Goal: Task Accomplishment & Management: Manage account settings

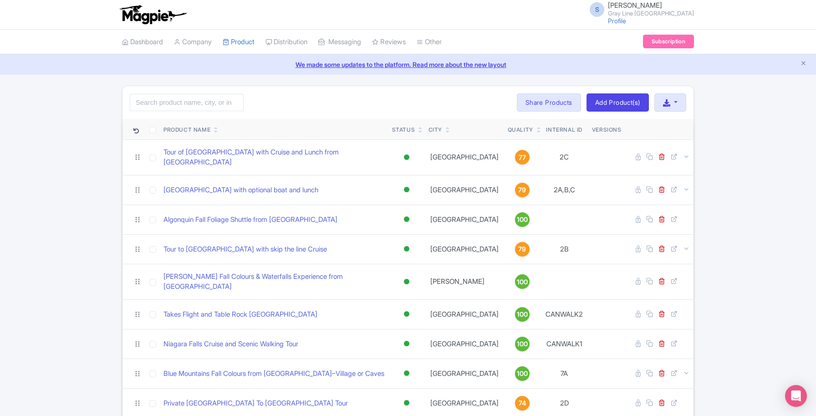
scroll to position [285, 0]
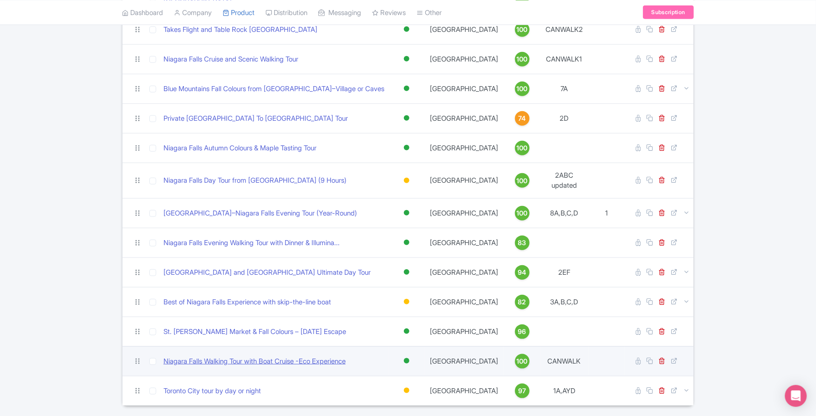
click at [280, 356] on link "Niagara Falls Walking Tour with Boat Cruise -Eco Experience" at bounding box center [255, 361] width 182 height 10
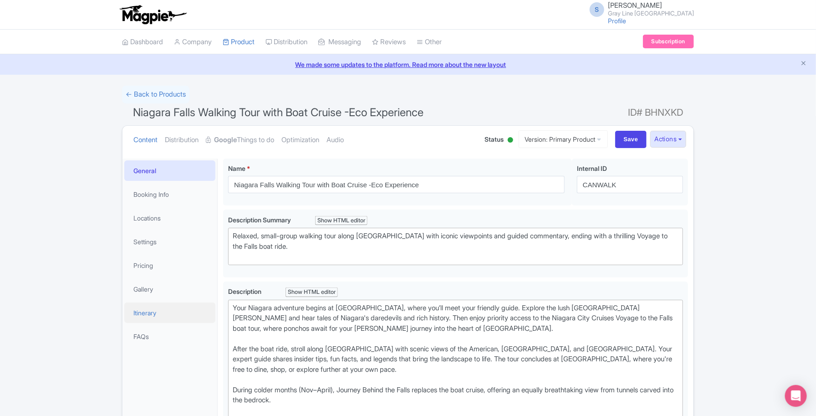
click at [165, 308] on link "Itinerary" at bounding box center [169, 313] width 91 height 21
click at [162, 293] on link "Gallery" at bounding box center [169, 289] width 91 height 21
